Goal: Communication & Community: Answer question/provide support

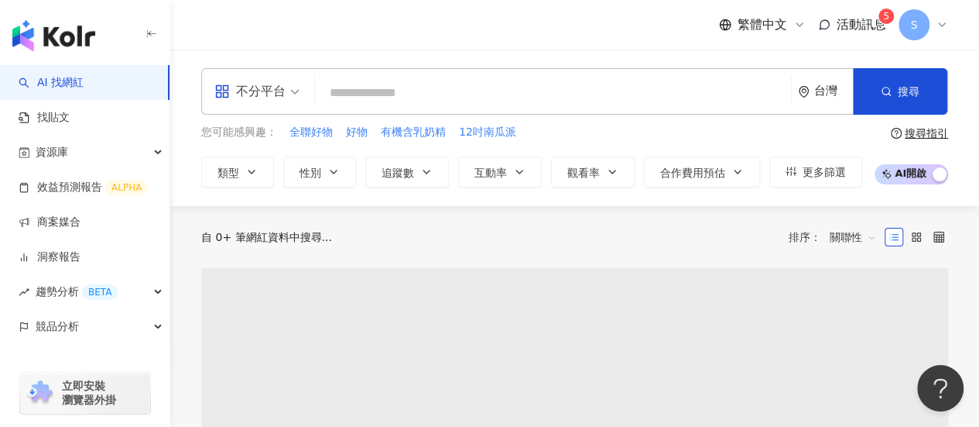
click at [837, 23] on span "活動訊息" at bounding box center [862, 24] width 50 height 15
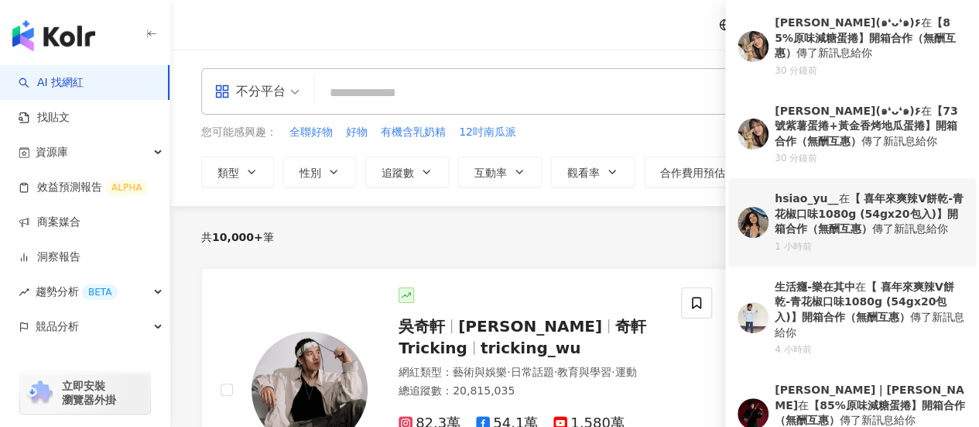
click at [901, 218] on div "hsiao_yu__ 在 【 喜年來爽辣V餅乾-青花椒口味1080g (54gx20包入)】開箱合作（無酬互惠） 傳了新訊息給你" at bounding box center [871, 214] width 192 height 46
click at [901, 216] on div "共 10,000+ 筆 排序： 關聯性" at bounding box center [574, 237] width 747 height 62
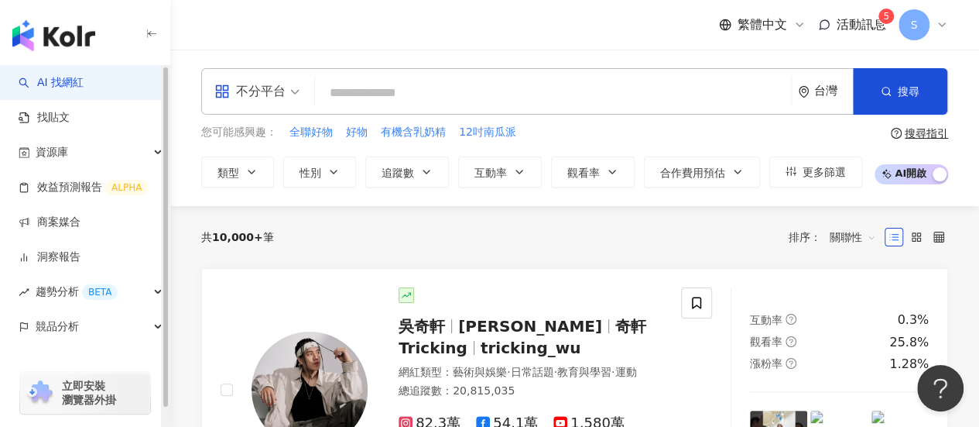
drag, startPoint x: 71, startPoint y: 221, endPoint x: 353, endPoint y: 142, distance: 292.4
click at [71, 221] on link "商案媒合" at bounding box center [50, 221] width 62 height 15
click at [81, 224] on link "商案媒合" at bounding box center [50, 221] width 62 height 15
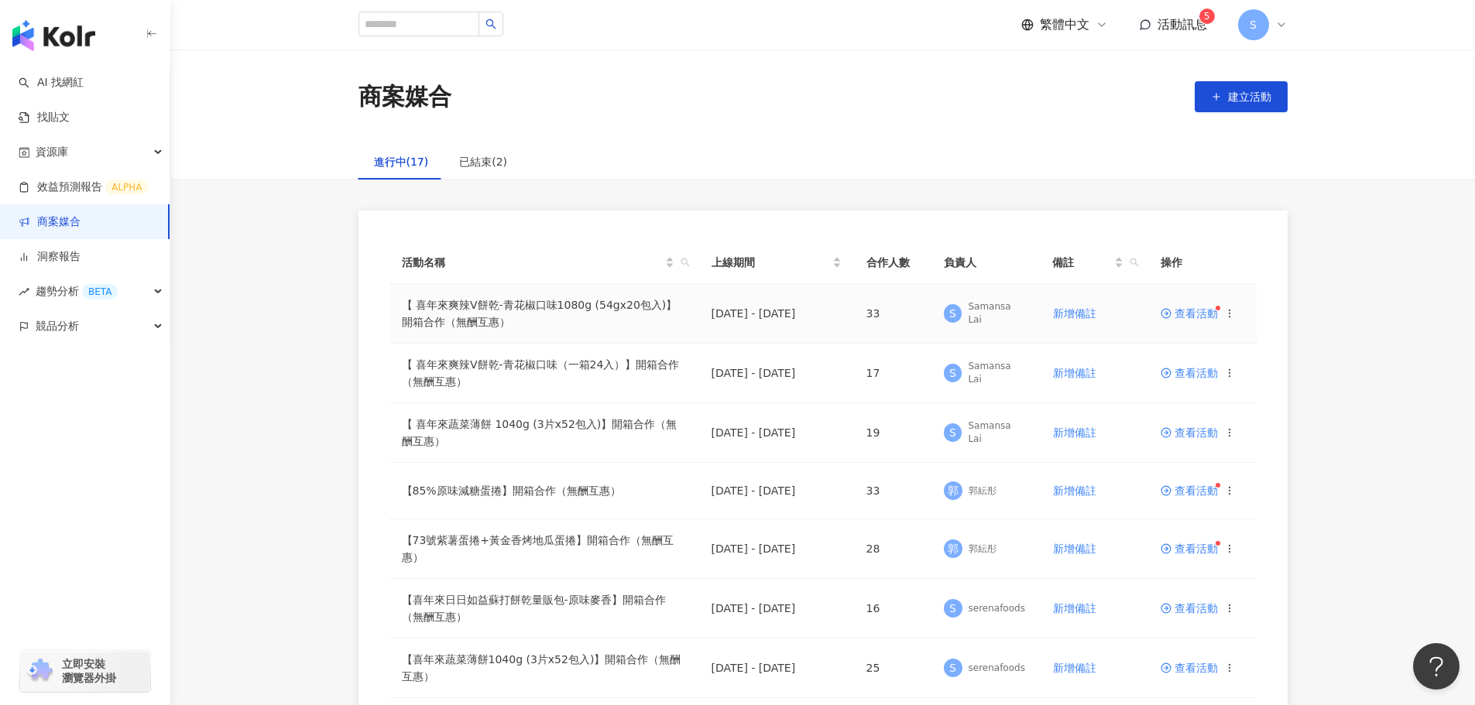
click at [979, 319] on span "查看活動" at bounding box center [1188, 313] width 57 height 11
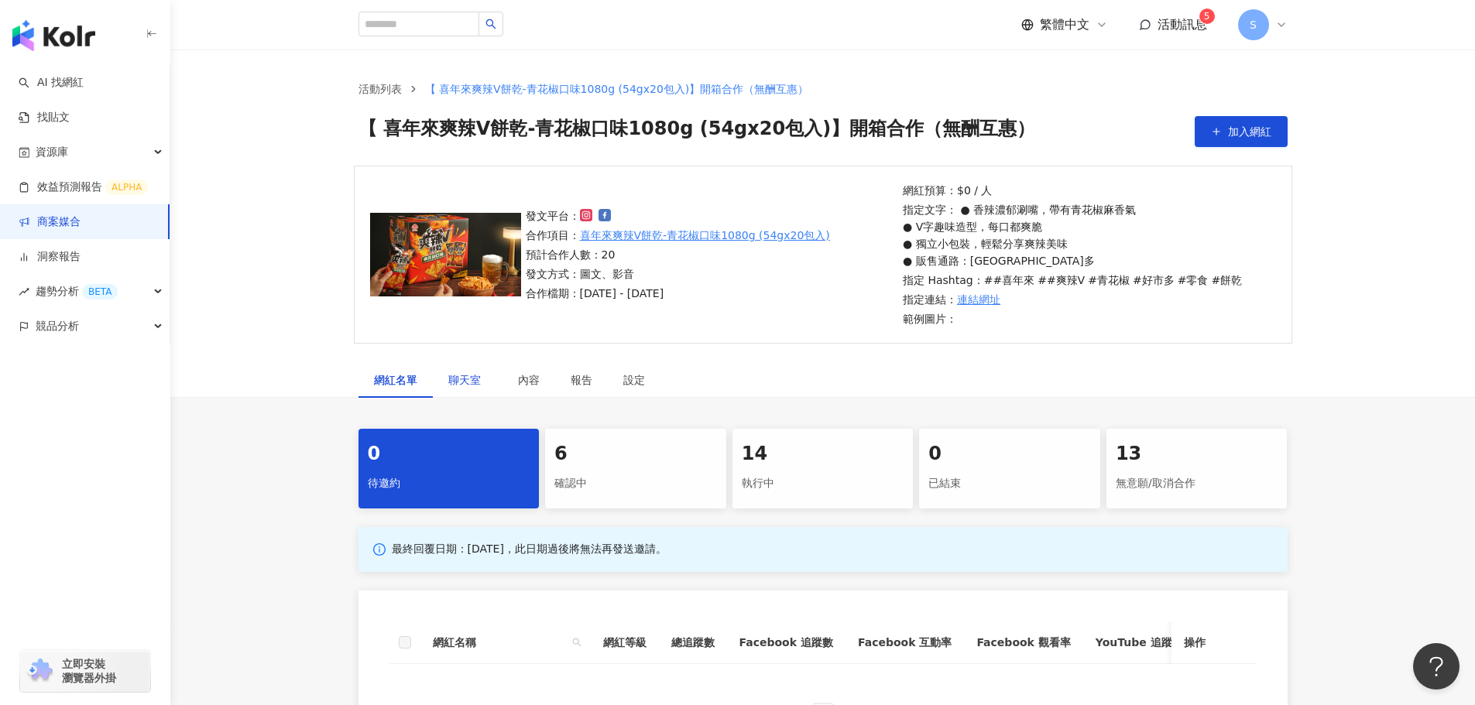
click at [471, 375] on span "聊天室" at bounding box center [467, 380] width 39 height 11
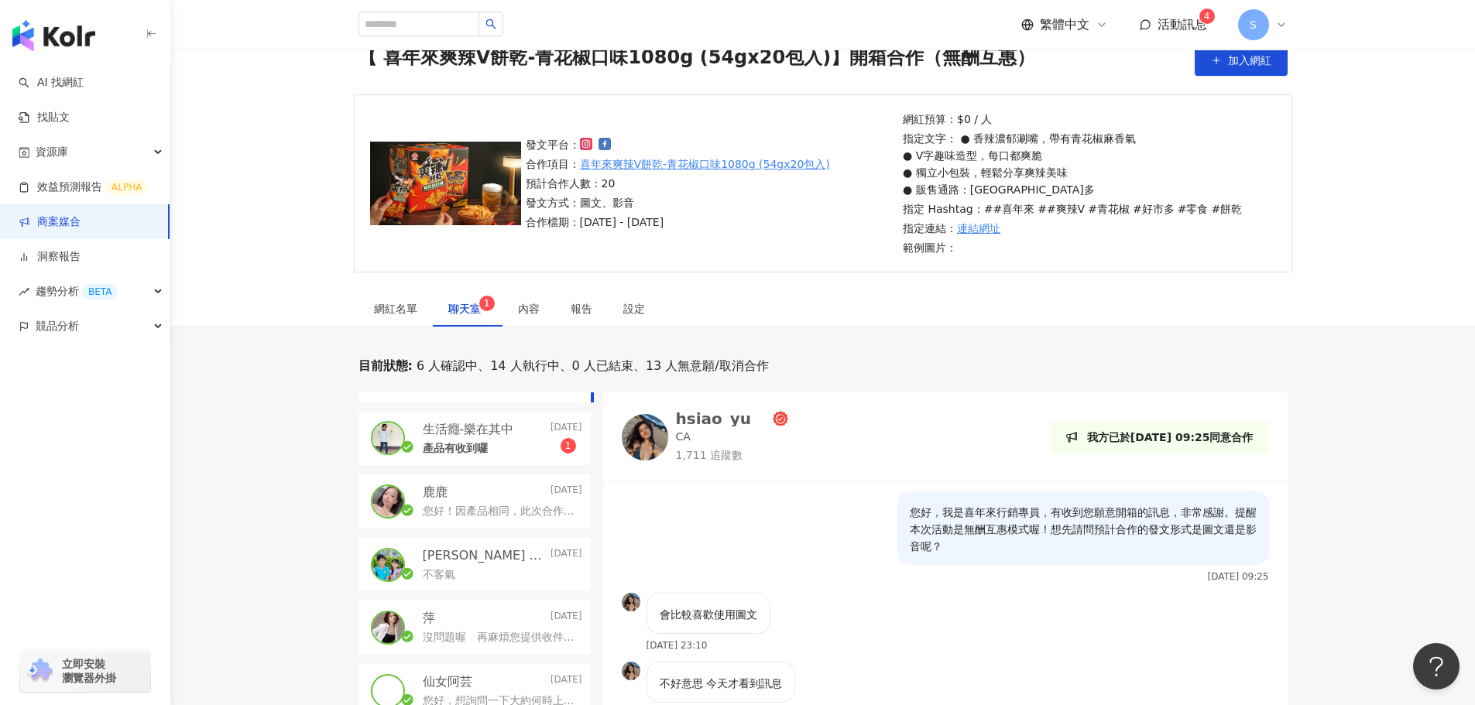
scroll to position [77, 0]
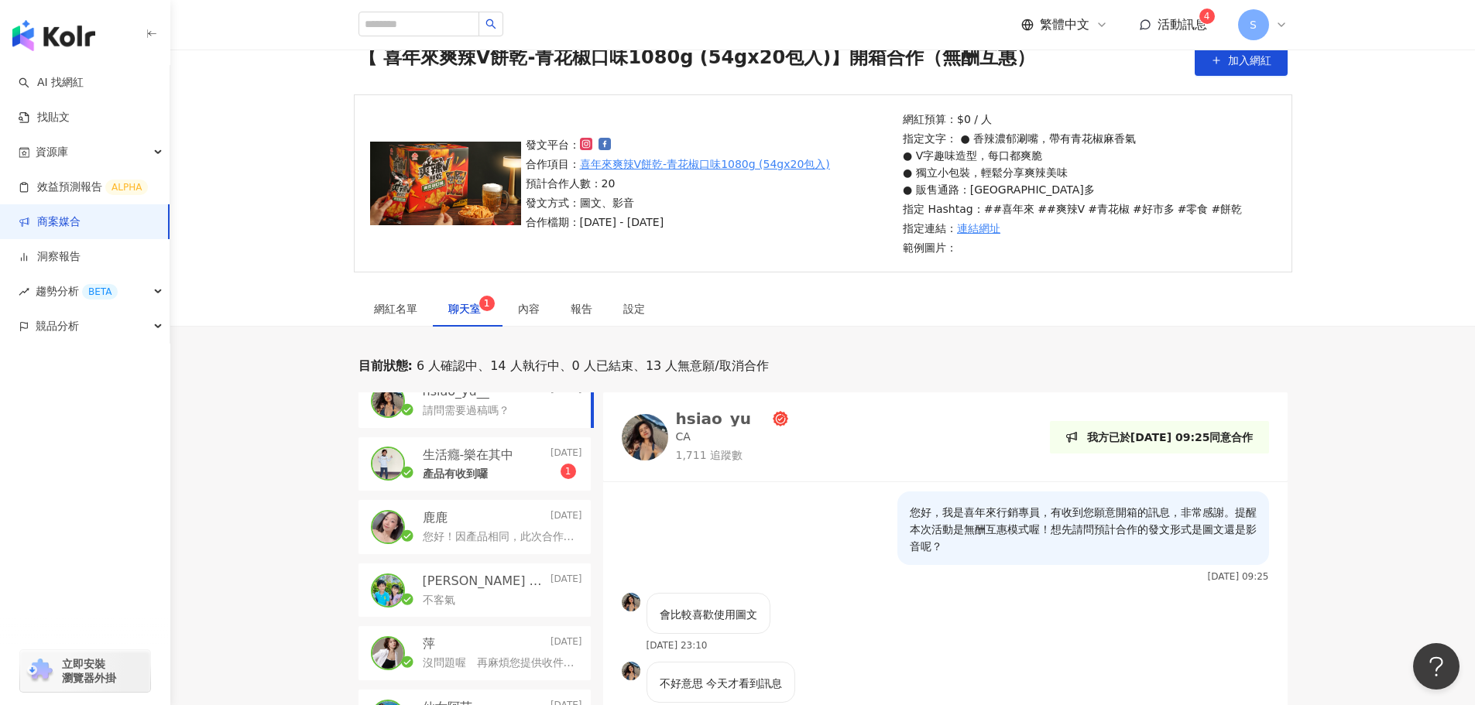
click at [474, 426] on div "產品有收到囉 1" at bounding box center [502, 473] width 159 height 19
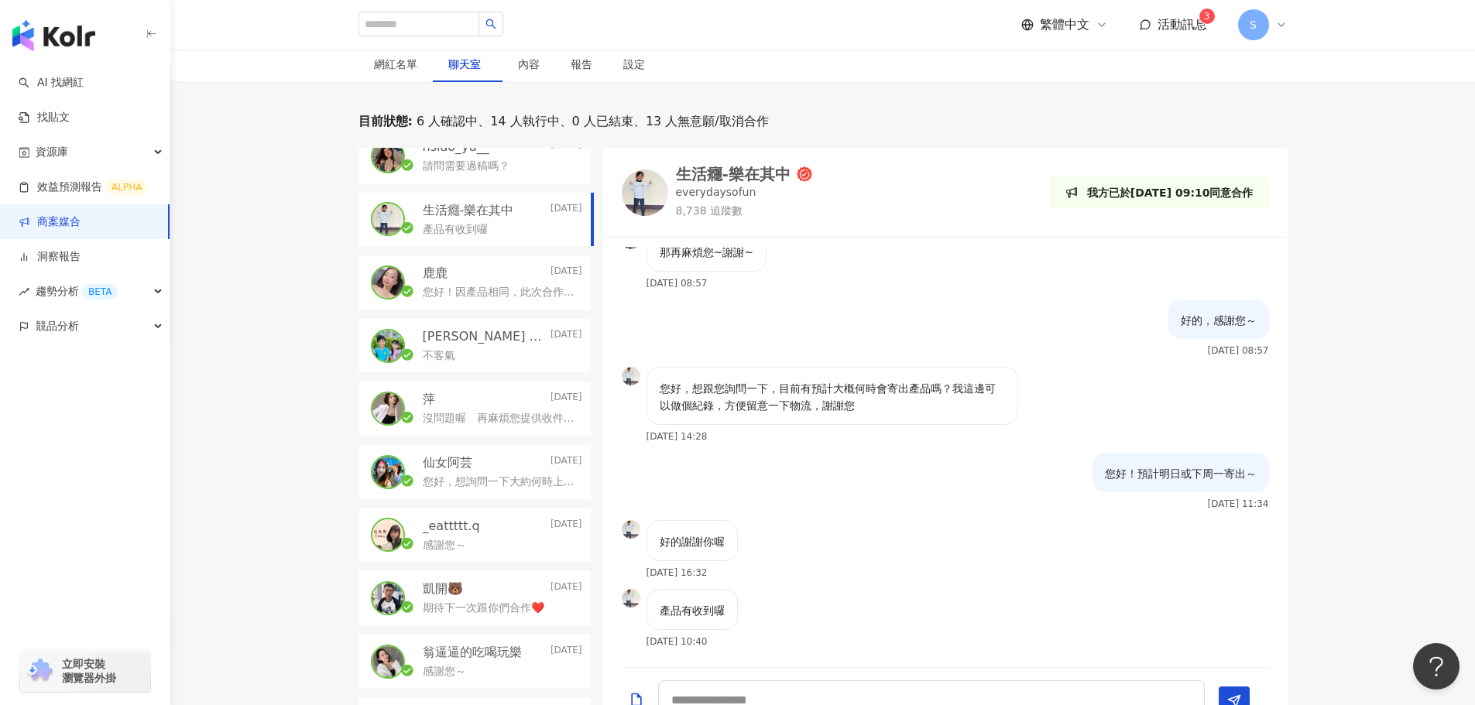
scroll to position [458, 0]
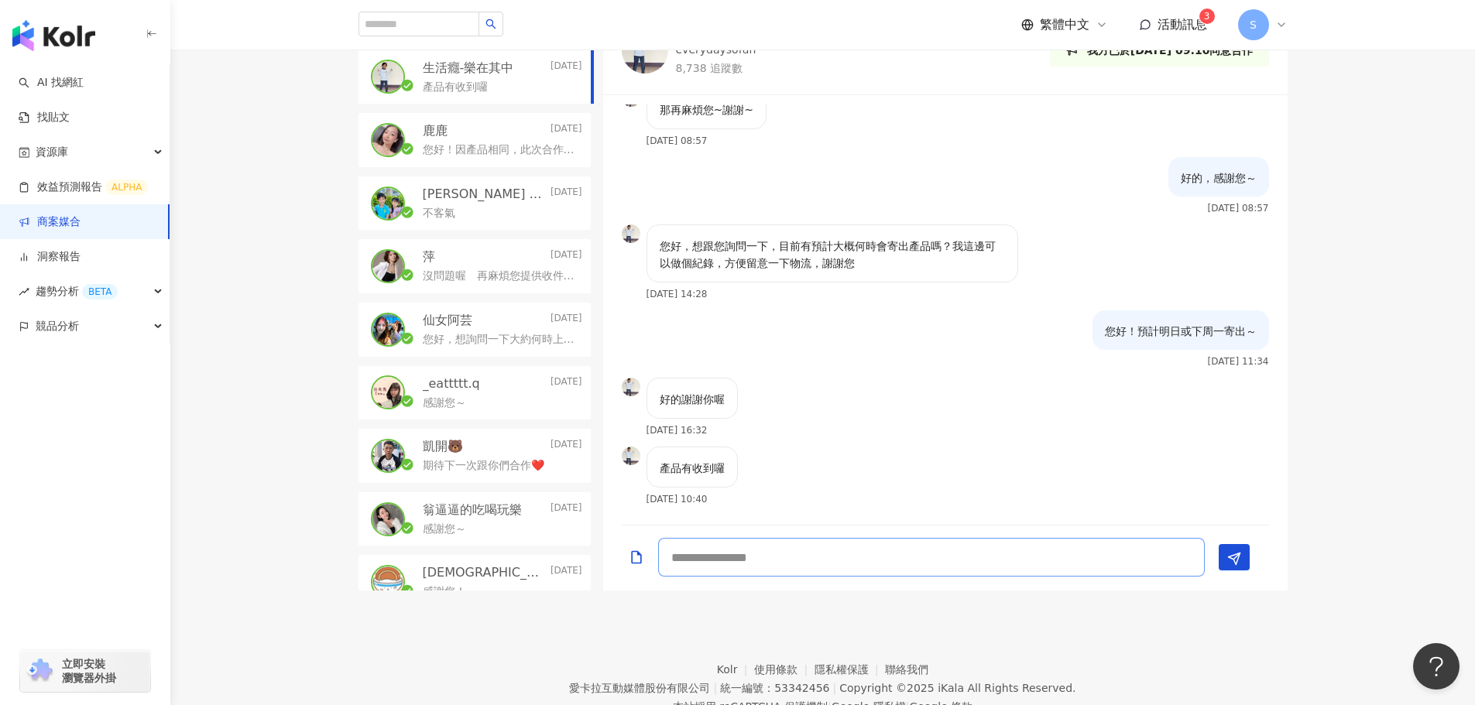
click at [851, 426] on textarea at bounding box center [931, 557] width 547 height 39
type textarea "**********"
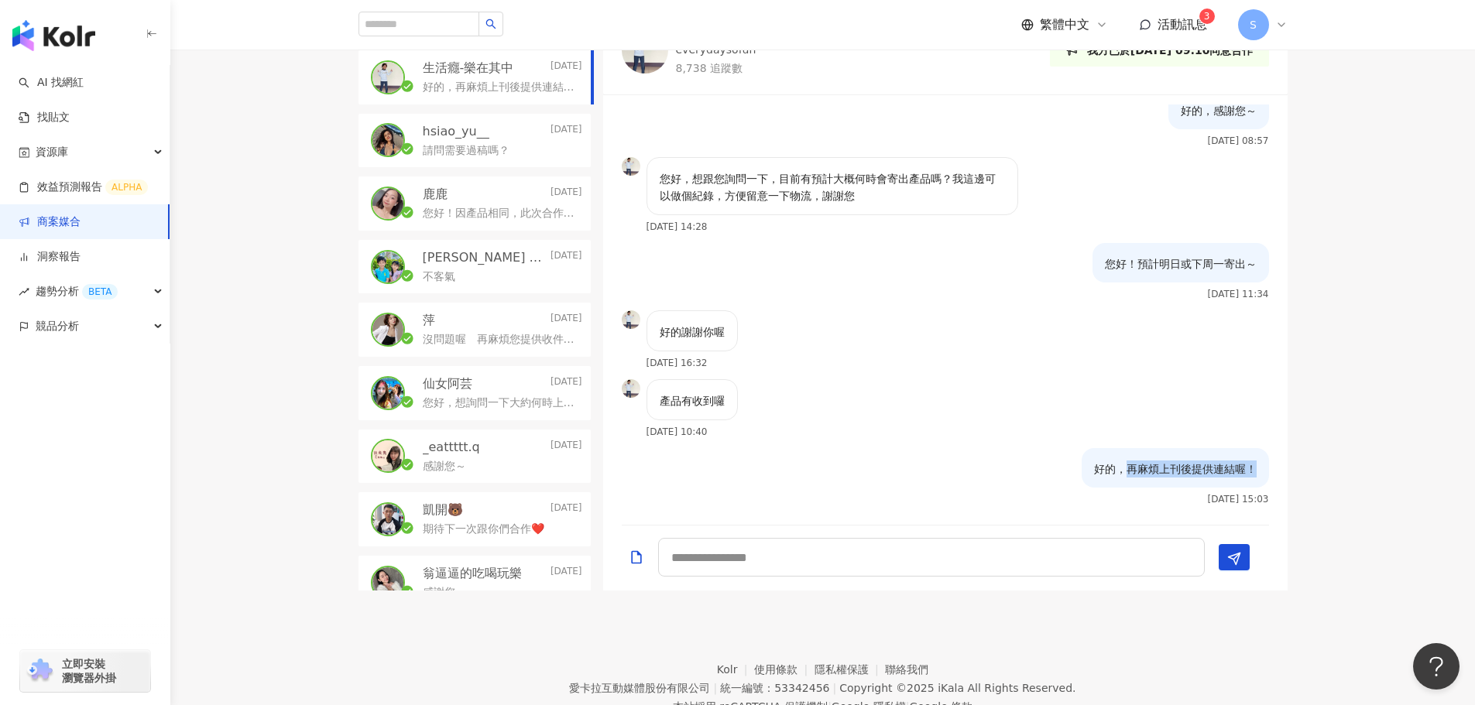
drag, startPoint x: 1113, startPoint y: 470, endPoint x: 1247, endPoint y: 461, distance: 134.2
click at [979, 426] on div "好的，再麻煩上刊後提供連結喔！" at bounding box center [1175, 467] width 187 height 39
copy p "再麻煩上刊後提供連結喔！"
click at [468, 139] on p "hsiao_yu__" at bounding box center [456, 131] width 67 height 17
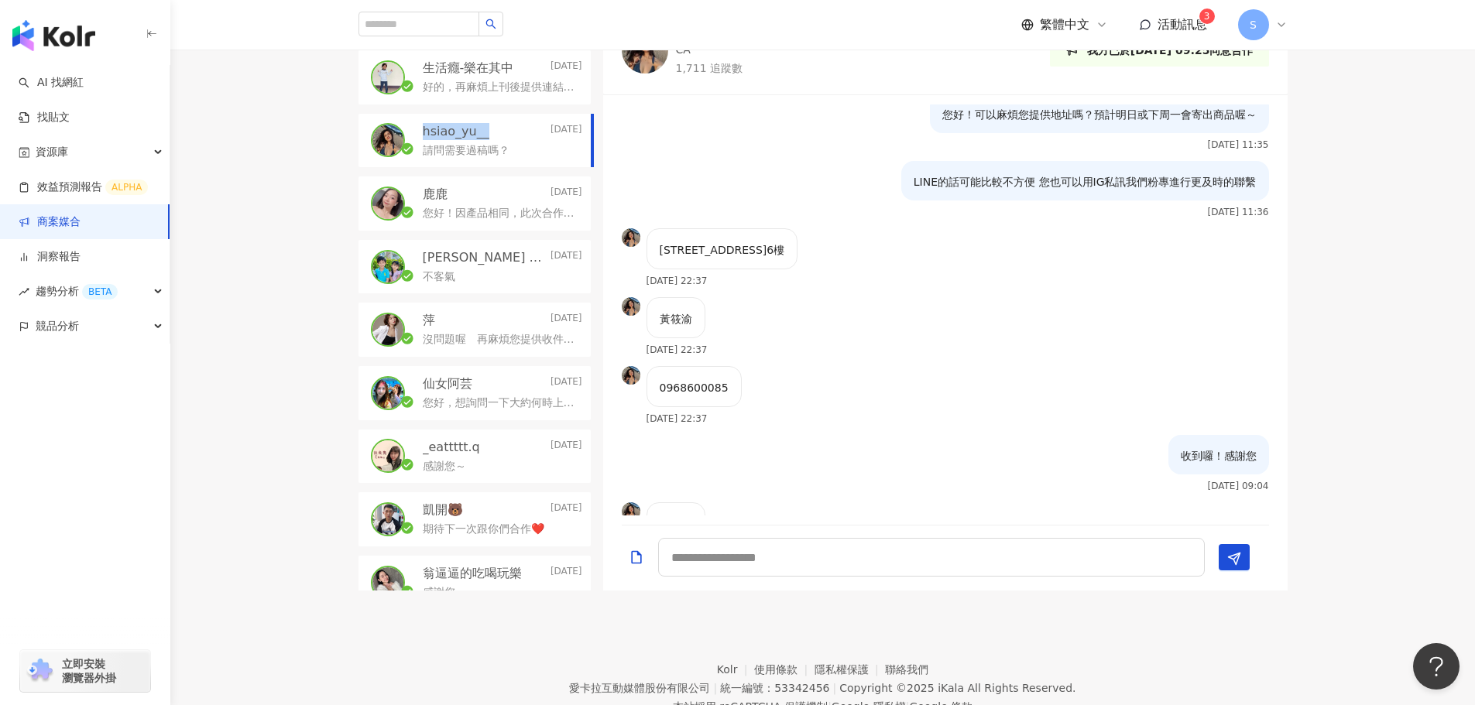
click at [468, 139] on p "hsiao_yu__" at bounding box center [456, 131] width 67 height 17
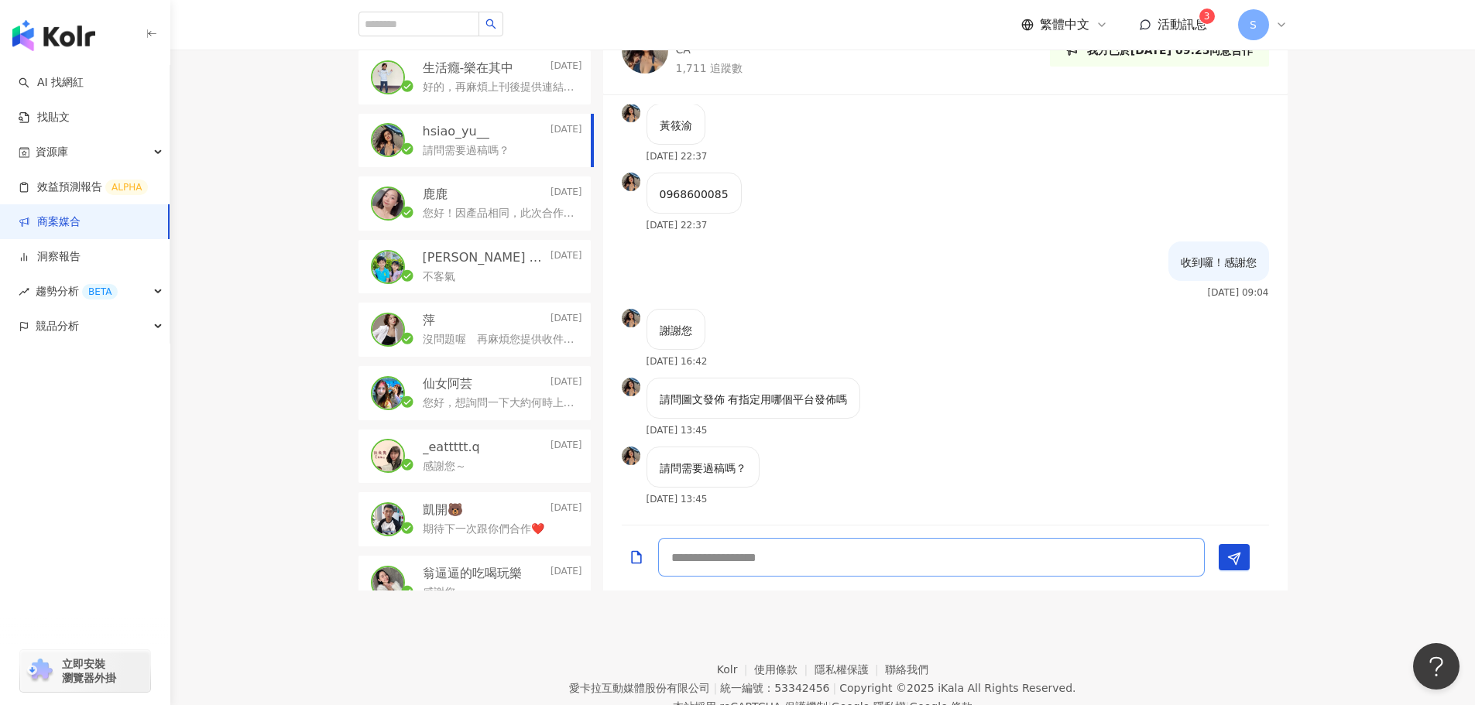
click at [742, 426] on textarea at bounding box center [931, 557] width 547 height 39
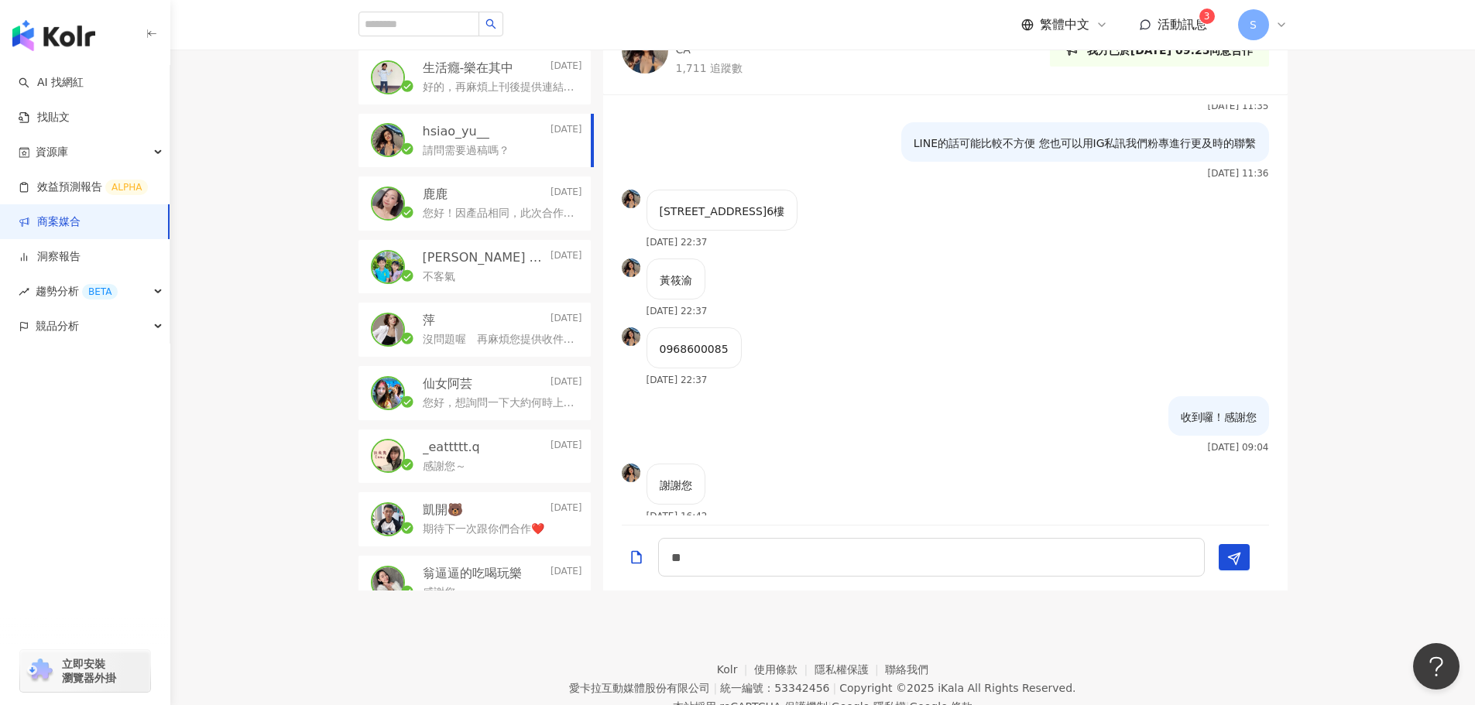
click at [646, 61] on img at bounding box center [645, 50] width 46 height 46
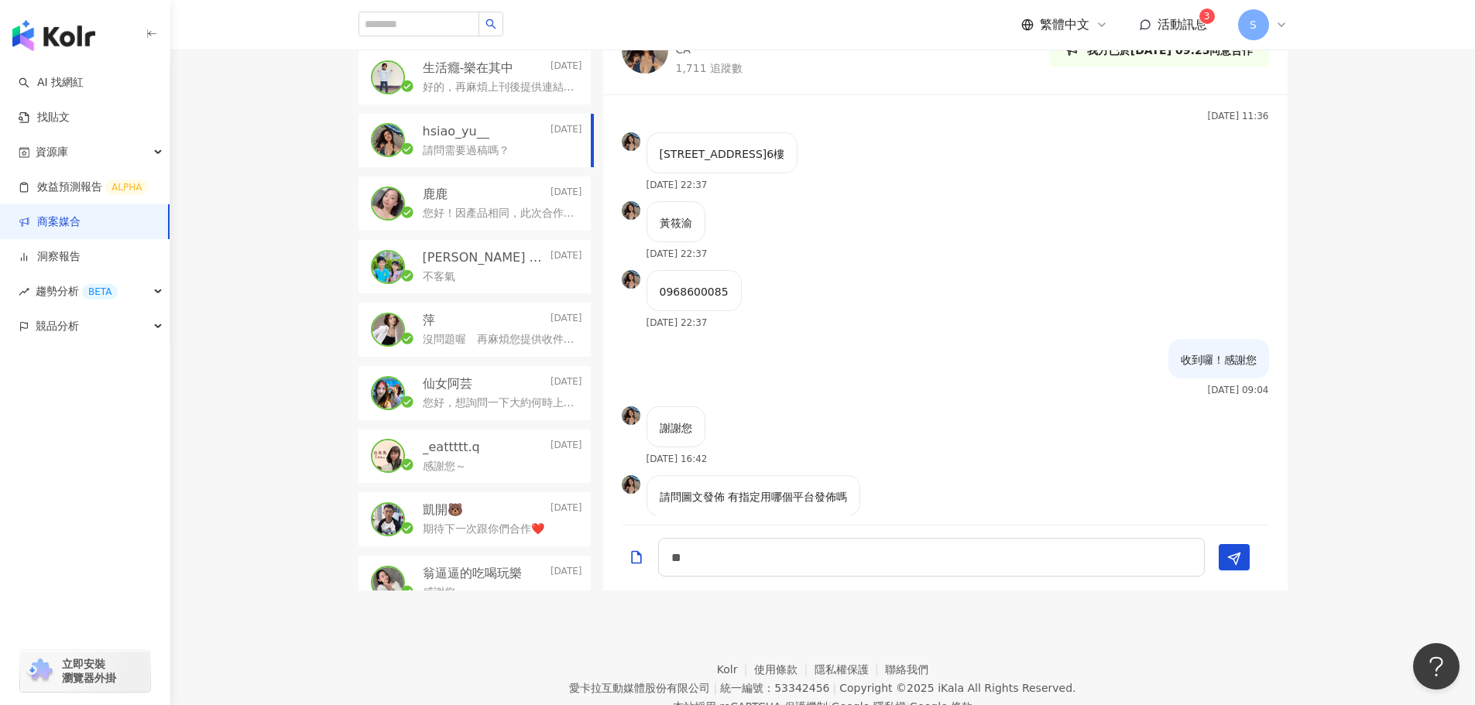
scroll to position [719, 0]
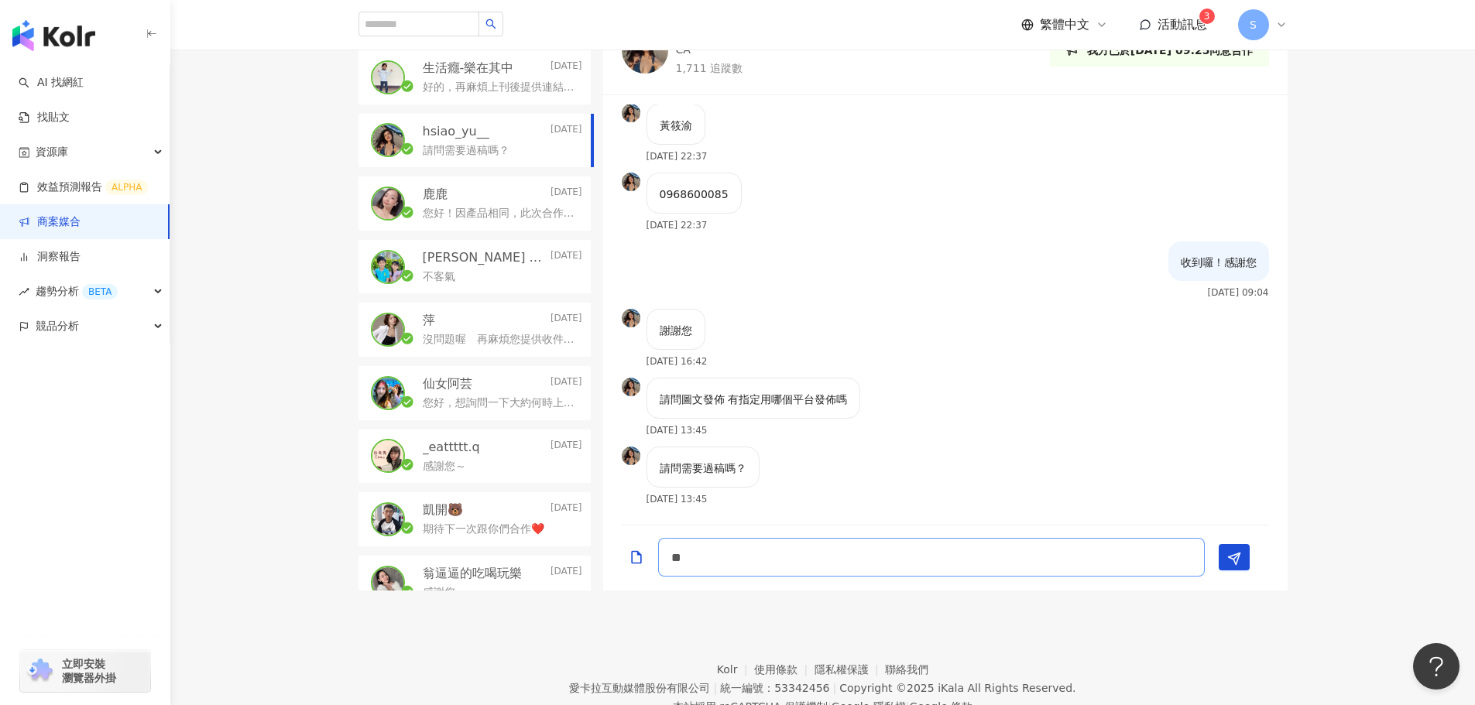
click at [733, 426] on textarea "**" at bounding box center [931, 557] width 547 height 39
type textarea "**********"
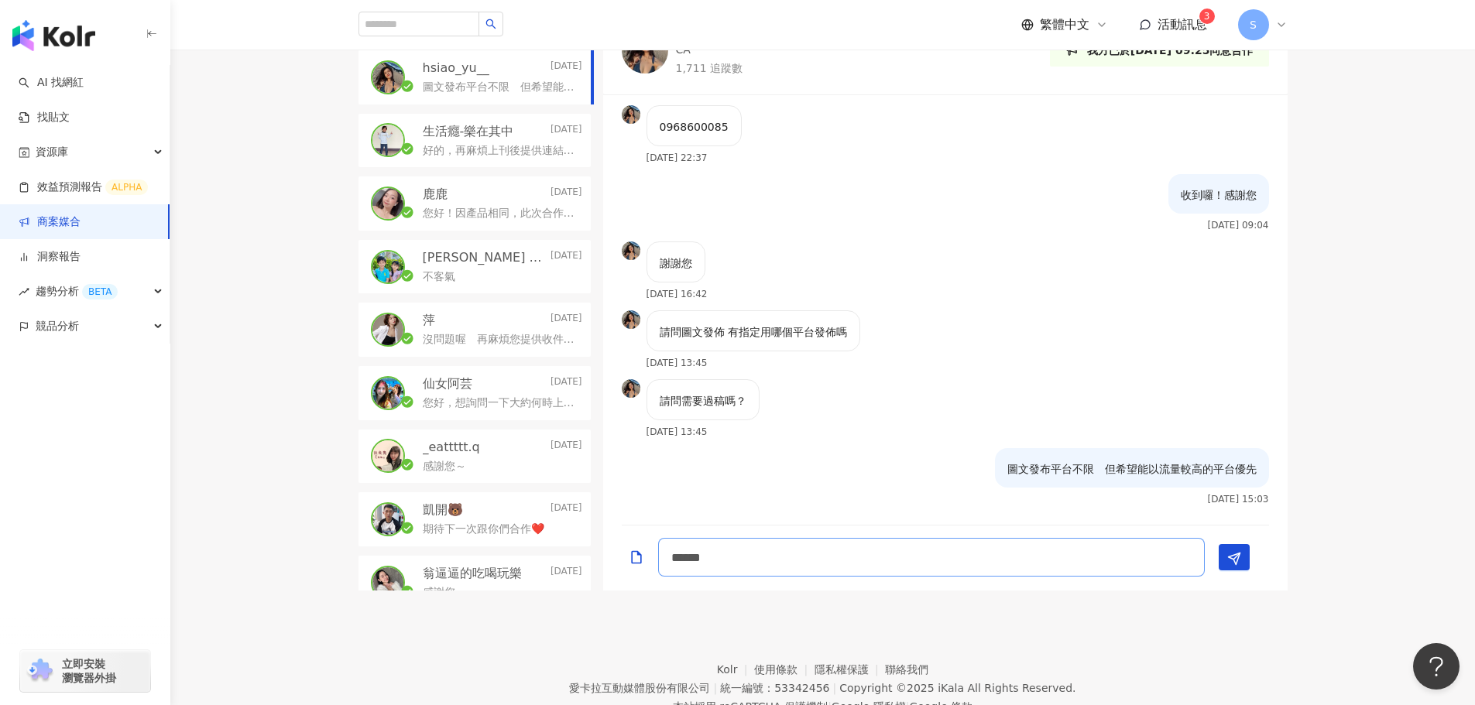
paste textarea "**********"
type textarea "**********"
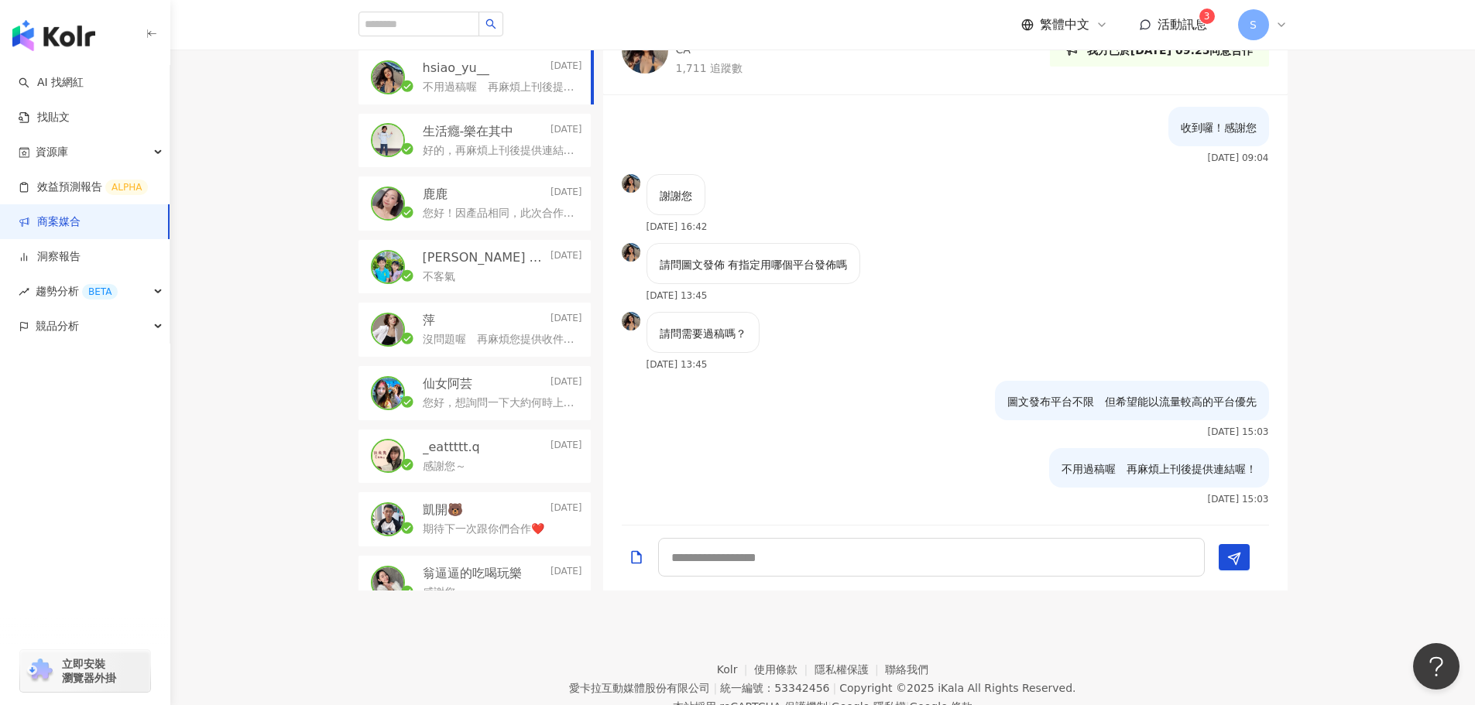
click at [61, 32] on img "button" at bounding box center [53, 35] width 83 height 31
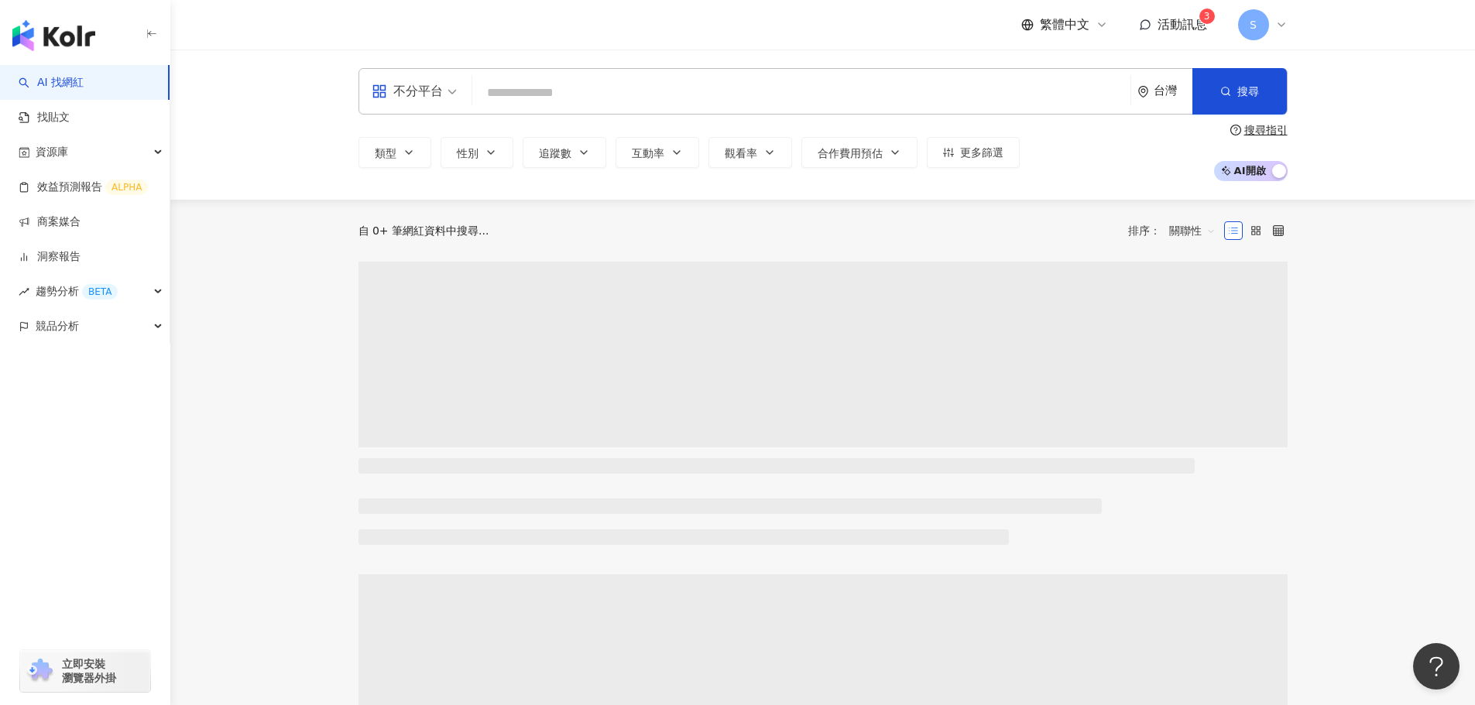
click at [979, 17] on span "活動訊息" at bounding box center [1182, 24] width 50 height 15
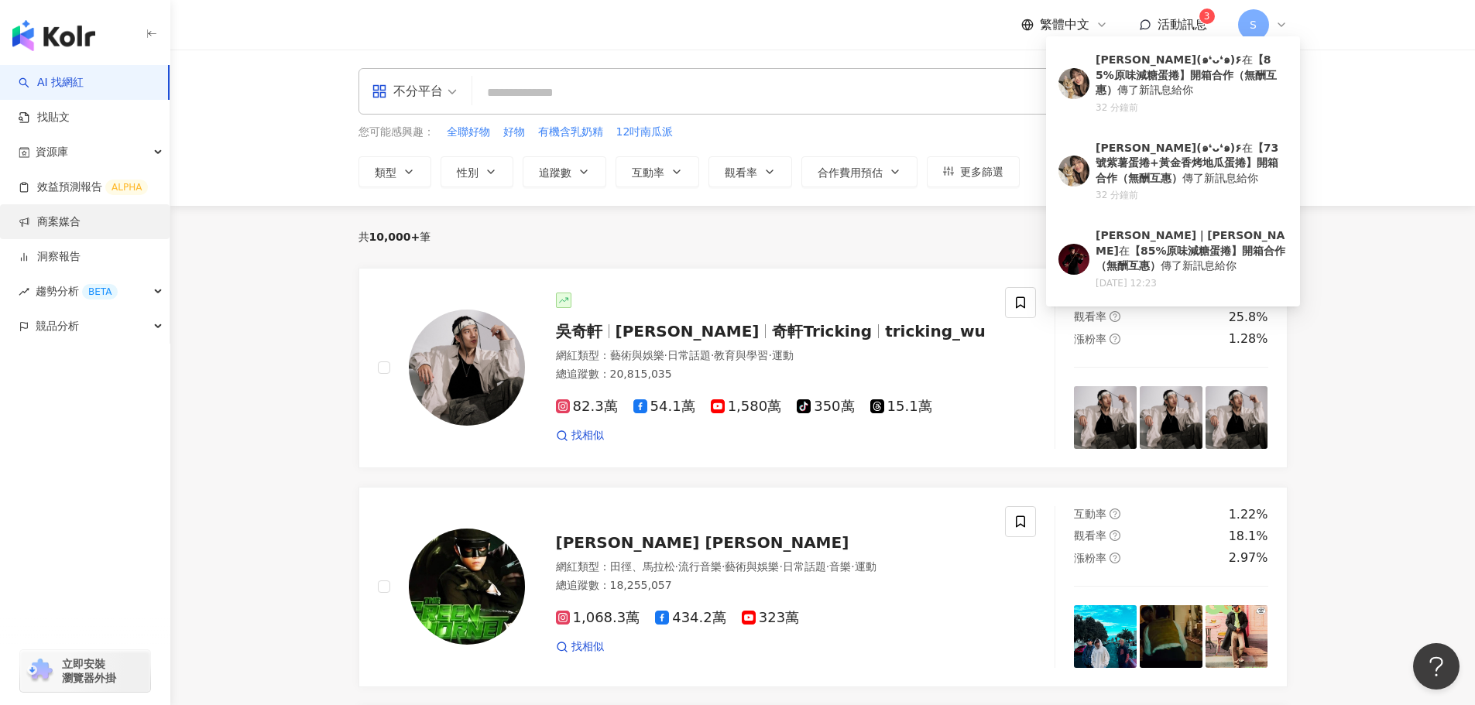
click at [40, 221] on link "商案媒合" at bounding box center [50, 221] width 62 height 15
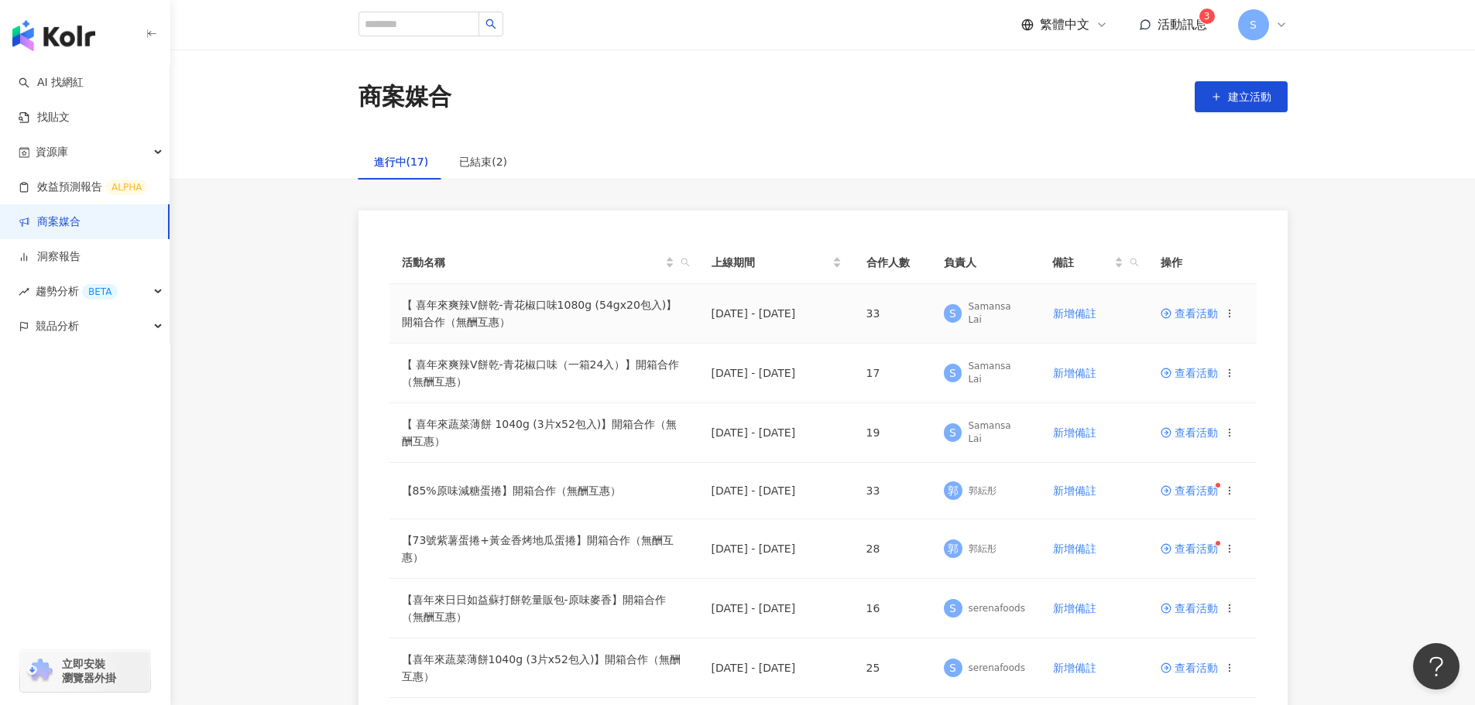
click at [979, 310] on span "查看活動" at bounding box center [1188, 313] width 57 height 11
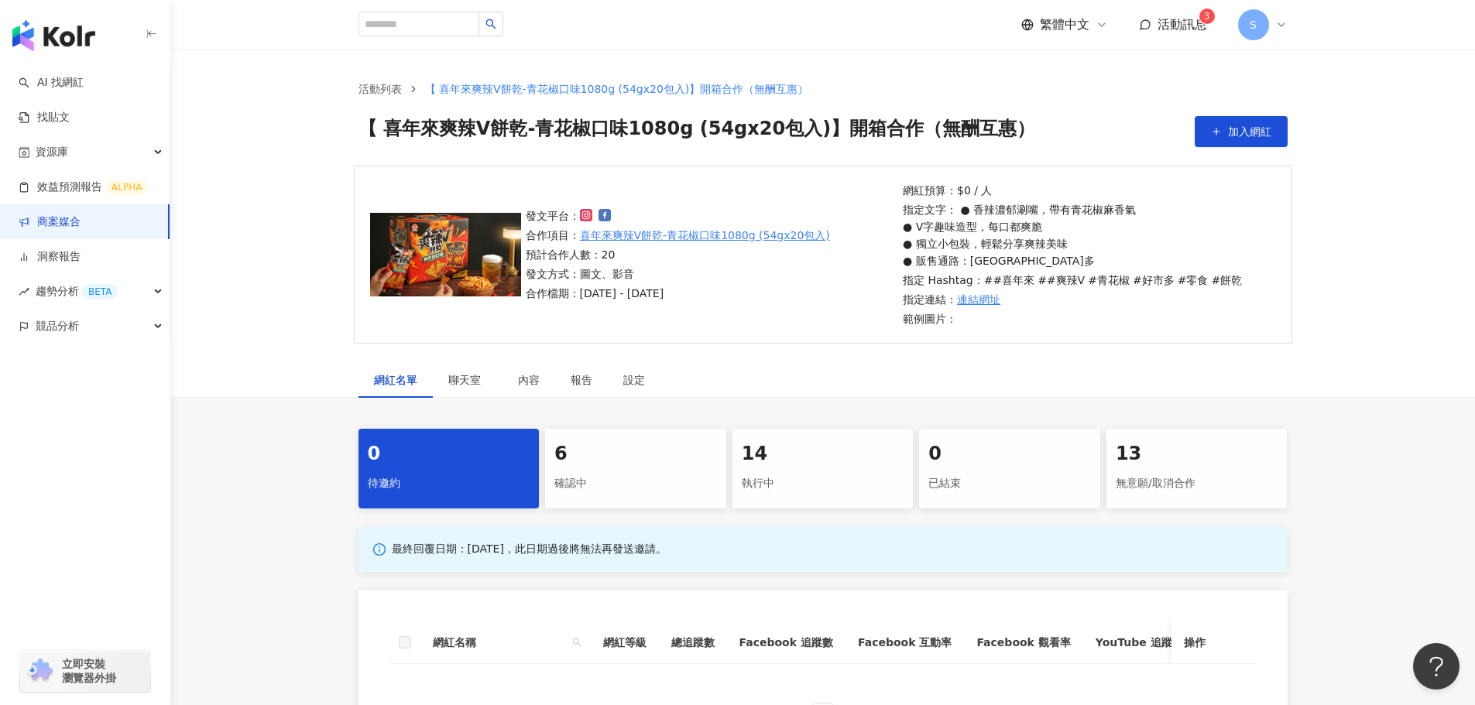
click at [595, 426] on div "6" at bounding box center [635, 454] width 163 height 26
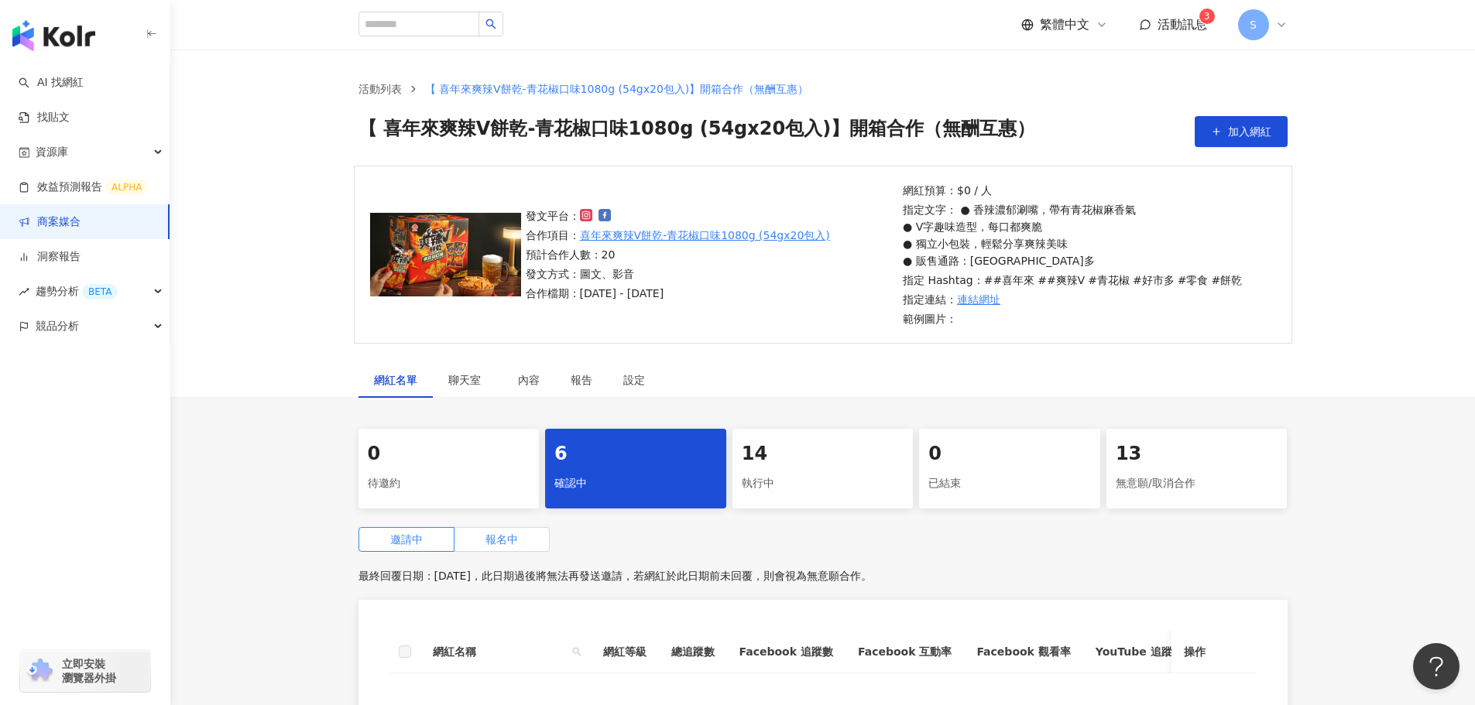
click at [527, 426] on label "報名中" at bounding box center [501, 539] width 95 height 25
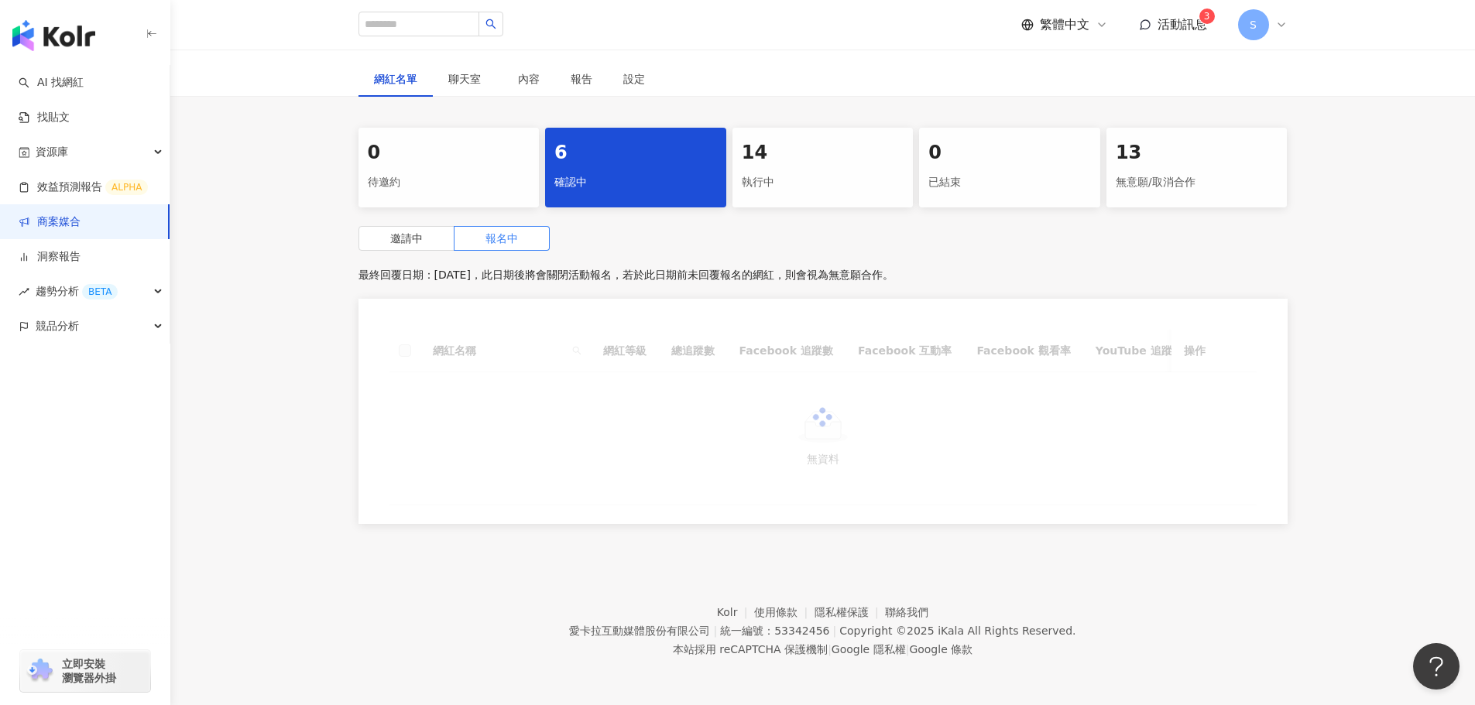
scroll to position [310, 0]
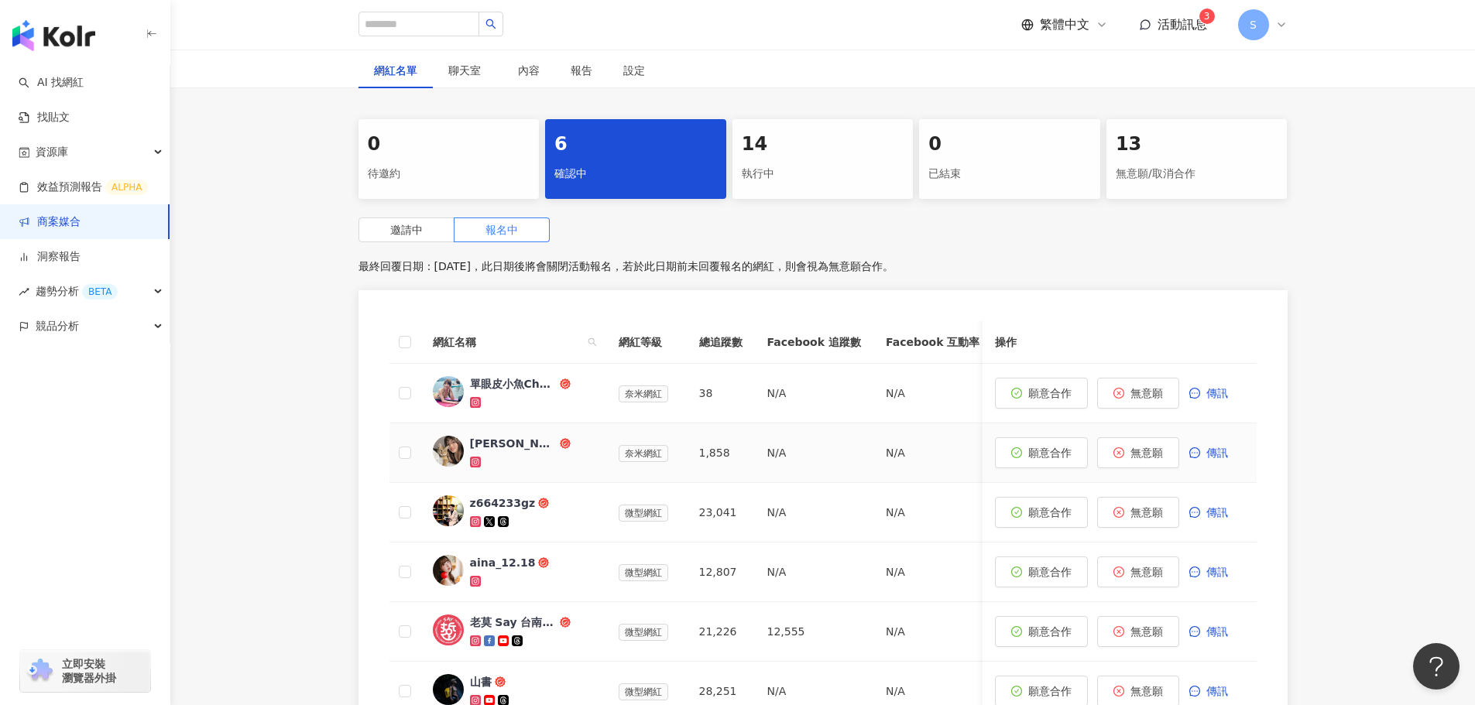
click at [474, 426] on icon at bounding box center [475, 462] width 11 height 11
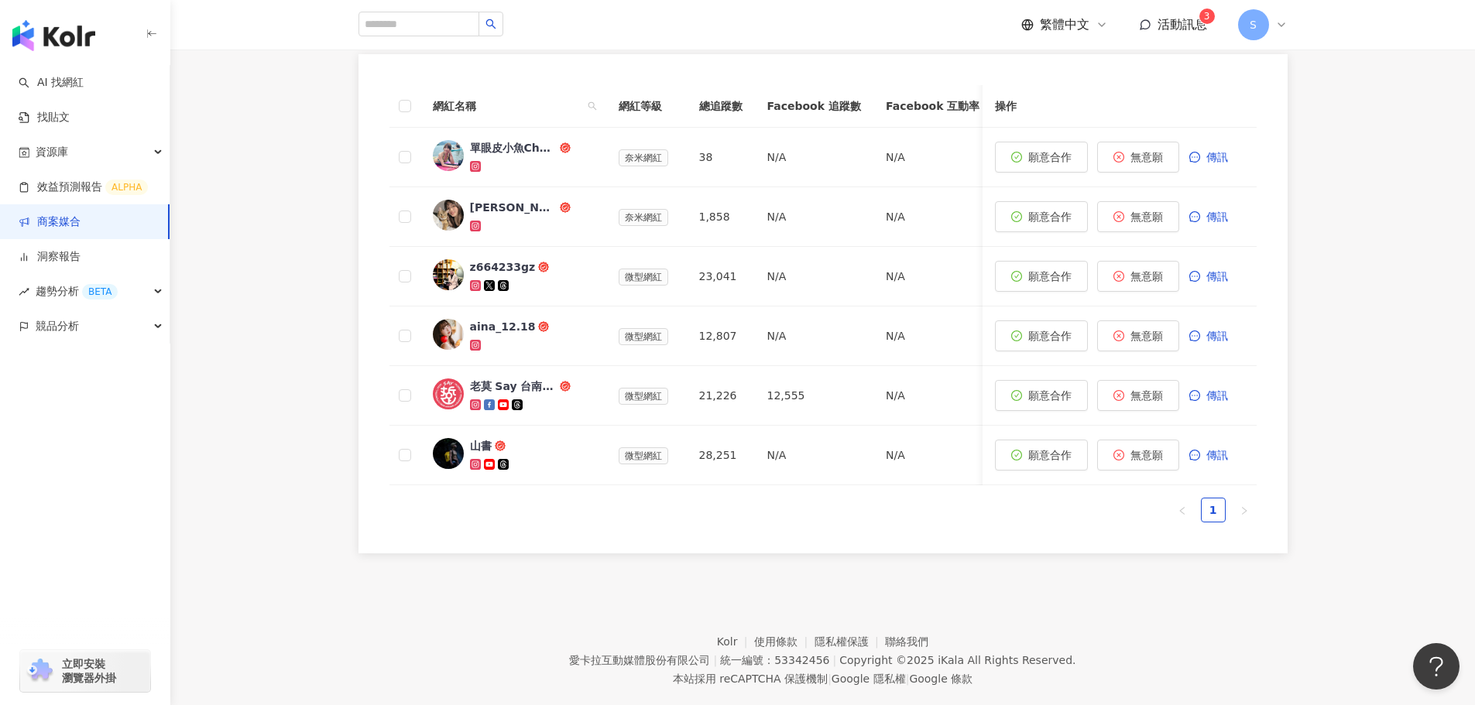
scroll to position [509, 0]
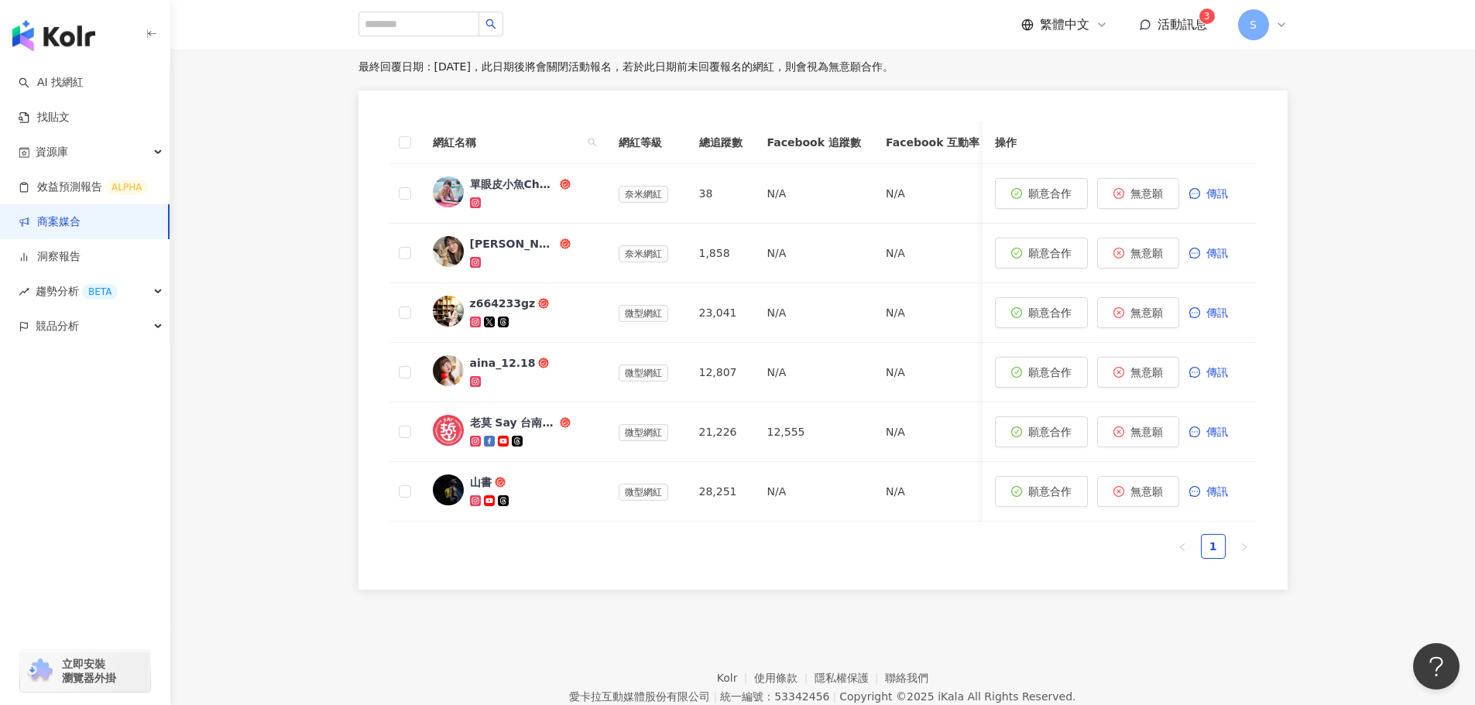
click at [979, 13] on div "繁體中文 活動訊息 3 S" at bounding box center [1154, 24] width 266 height 31
